Goal: Browse casually

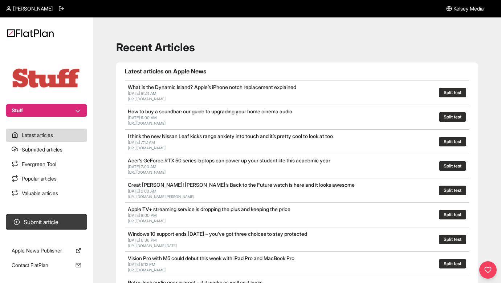
click at [349, 70] on h1 "Latest articles on Apple News" at bounding box center [297, 71] width 344 height 9
